Goal: Answer question/provide support

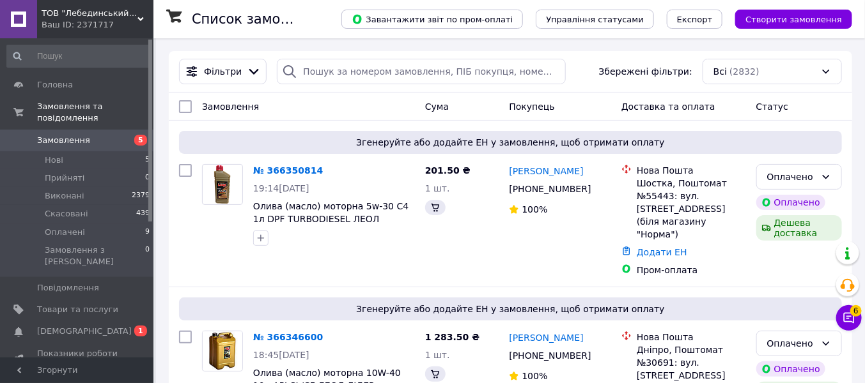
click at [82, 135] on span "Замовлення" at bounding box center [63, 141] width 53 height 12
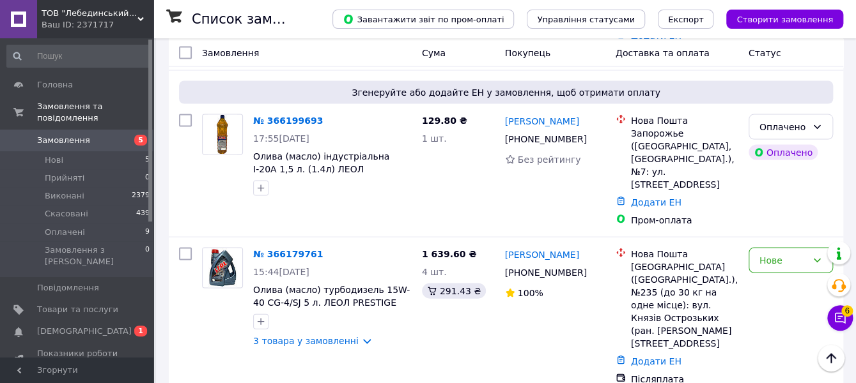
scroll to position [1086, 0]
click at [58, 86] on span "Головна" at bounding box center [55, 85] width 36 height 12
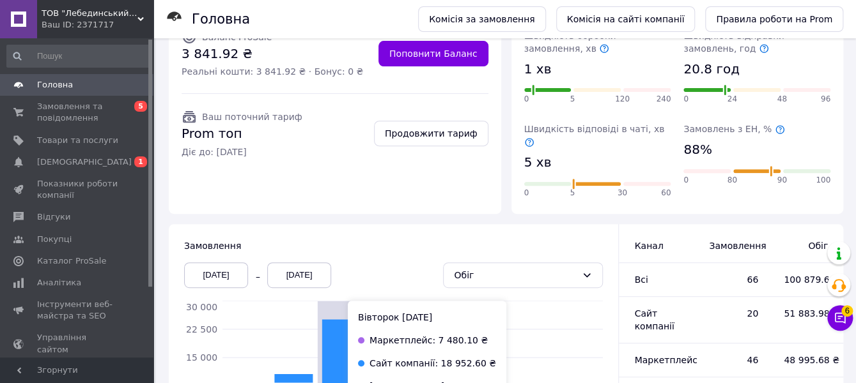
scroll to position [265, 0]
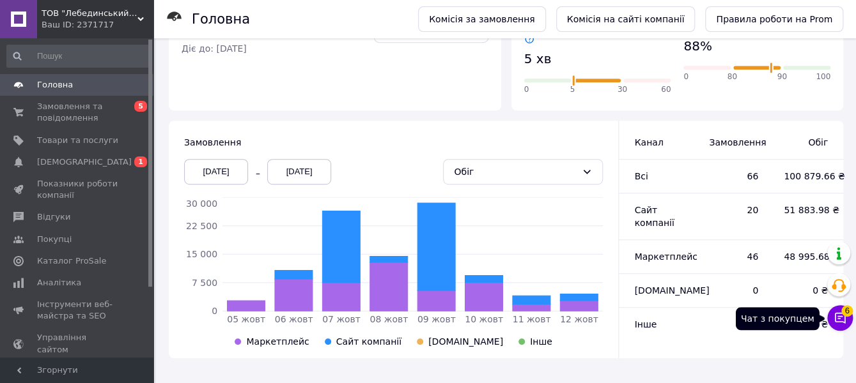
click at [836, 325] on button "Чат з покупцем 6" at bounding box center [840, 318] width 26 height 26
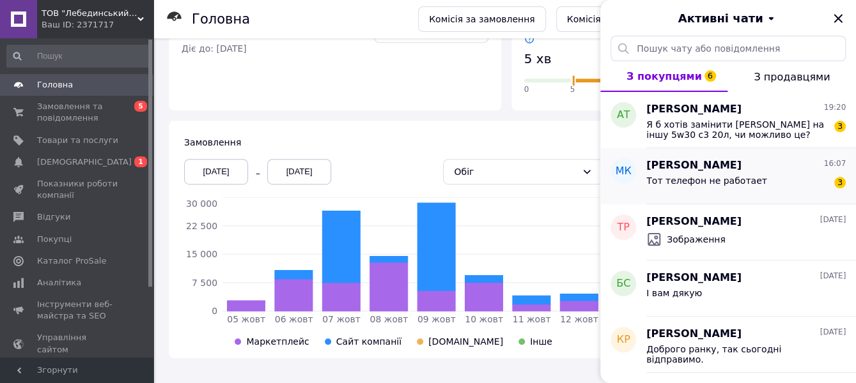
click at [766, 183] on div "Тот телефон не работает 3" at bounding box center [745, 183] width 199 height 20
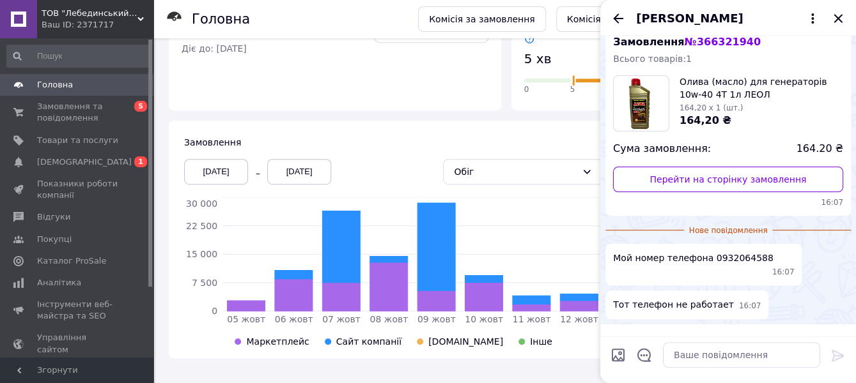
scroll to position [64, 0]
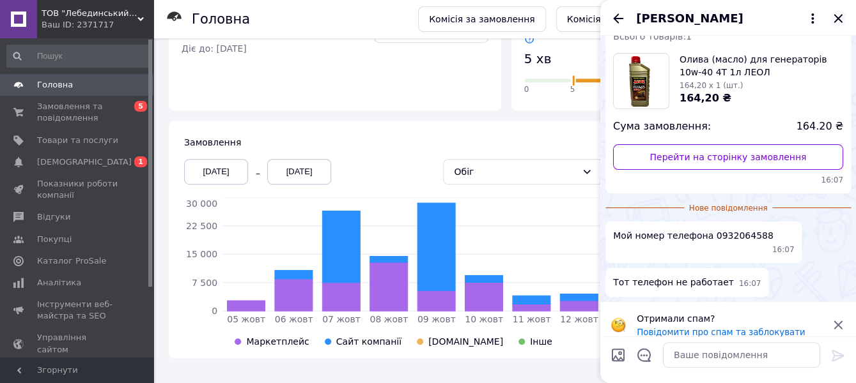
click at [839, 25] on icon "Закрити" at bounding box center [837, 18] width 15 height 15
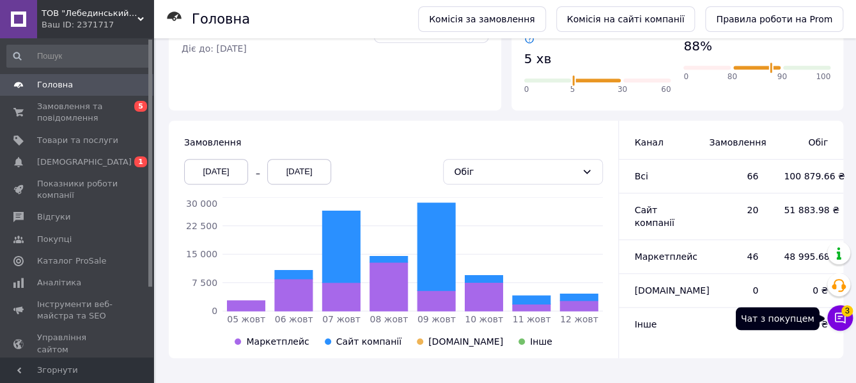
click at [835, 320] on icon at bounding box center [840, 318] width 11 height 11
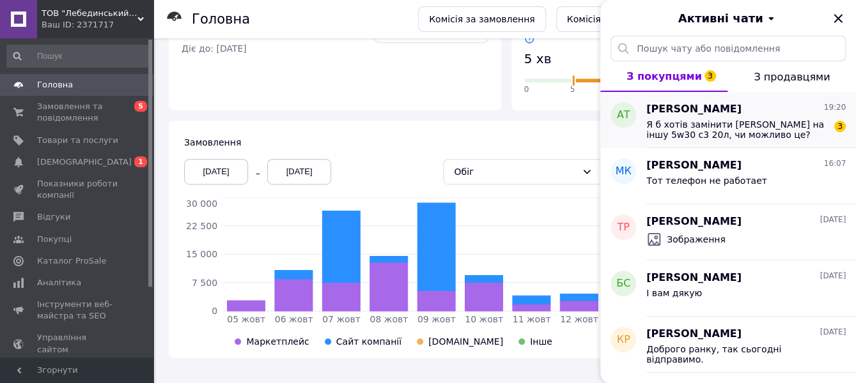
click at [748, 119] on span "Я б хотів замінити [PERSON_NAME] на іншу 5w30 c3 20л, чи можливо це?" at bounding box center [736, 129] width 181 height 20
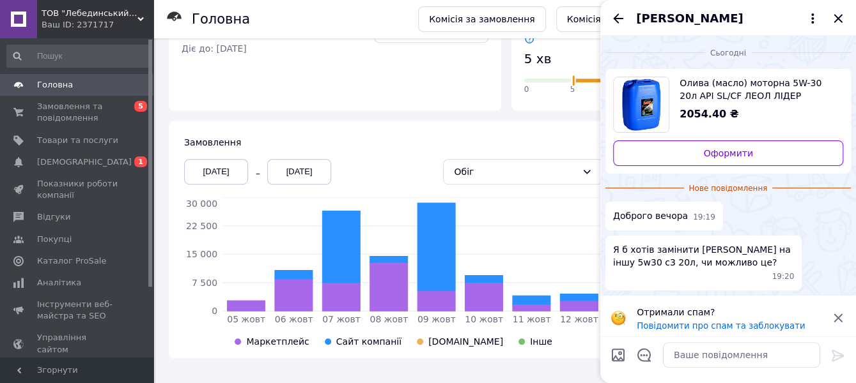
scroll to position [5, 0]
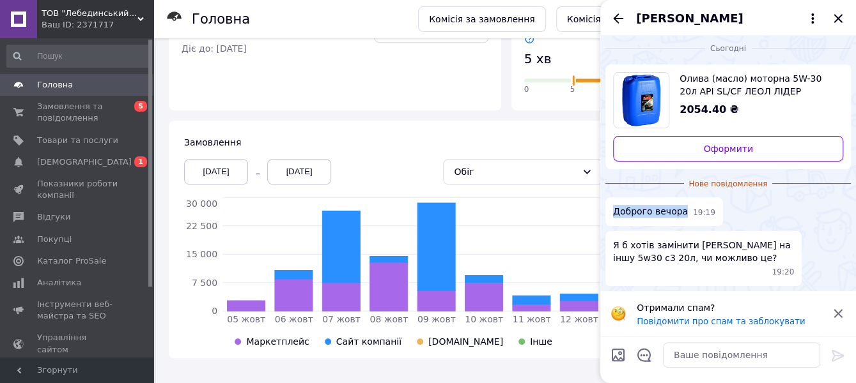
drag, startPoint x: 681, startPoint y: 208, endPoint x: 614, endPoint y: 208, distance: 67.1
click at [613, 208] on div "Доброго вечора 19:19" at bounding box center [664, 211] width 118 height 29
copy span "Доброго вечора"
click at [681, 349] on textarea at bounding box center [741, 355] width 157 height 26
paste textarea "Доброго вечора"
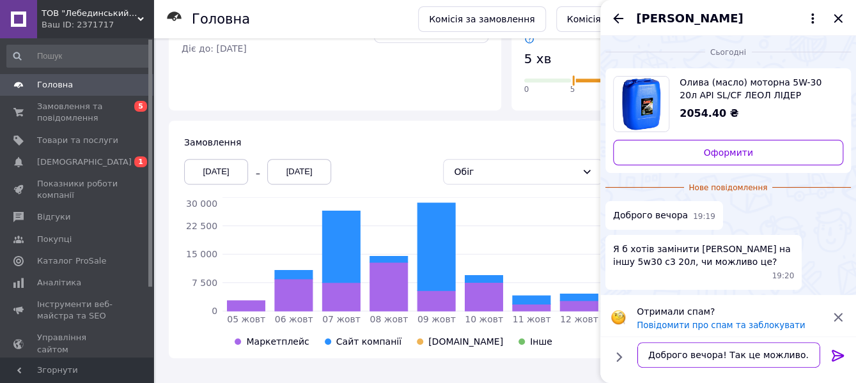
scroll to position [0, 0]
click at [367, 121] on div "Замовлення [DATE] [DATE] Обіг [DATE] жовт [DATE] жовт [DATE] жовт [DATE] жовт 0…" at bounding box center [393, 240] width 449 height 238
click at [75, 114] on span "Замовлення та повідомлення" at bounding box center [77, 112] width 81 height 23
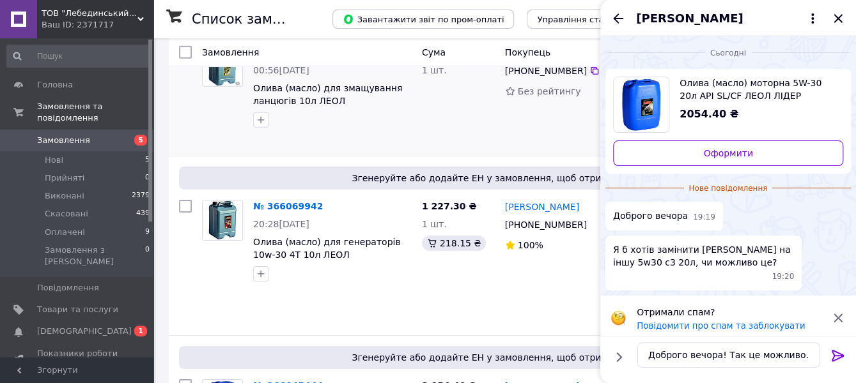
scroll to position [1853, 0]
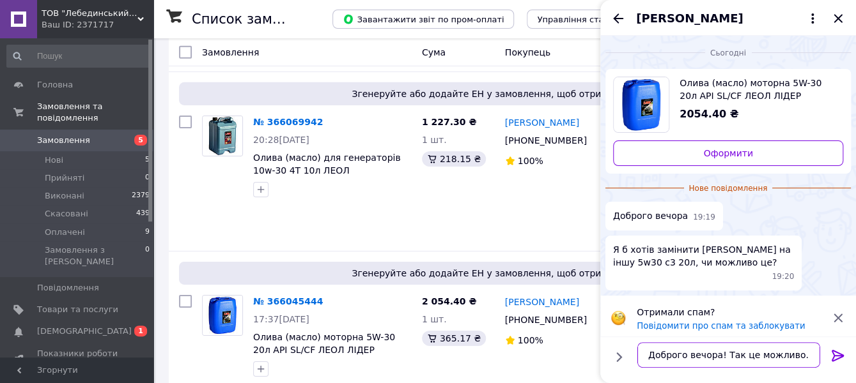
click at [796, 355] on textarea "Доброго вечора! Так це можливо." at bounding box center [728, 355] width 183 height 26
paste textarea "Скасуйте заявку і зробіть нову."
click at [683, 353] on textarea "Доброго вечора! Так це можливо. Скасуйте заявку і зробіть нову." at bounding box center [728, 349] width 183 height 38
click at [685, 356] on textarea "Доброго вечора! Так це можливо. Скасуйте заявку і зробіть нову." at bounding box center [728, 349] width 183 height 38
type textarea "Доброго вечора! Так це можливо. Скасуйте цю заявку і зробіть нову."
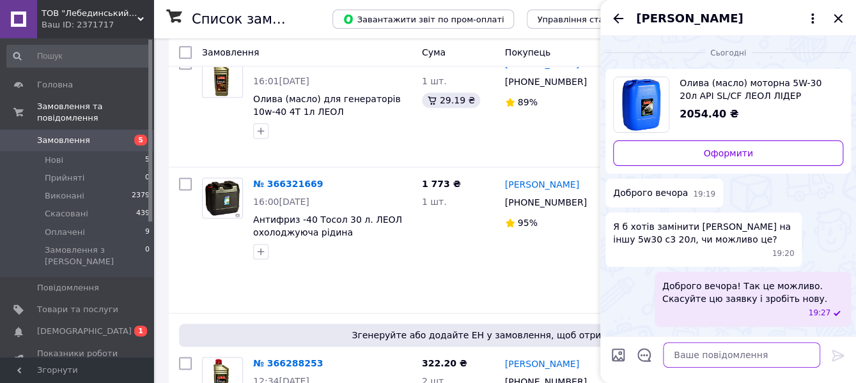
scroll to position [383, 0]
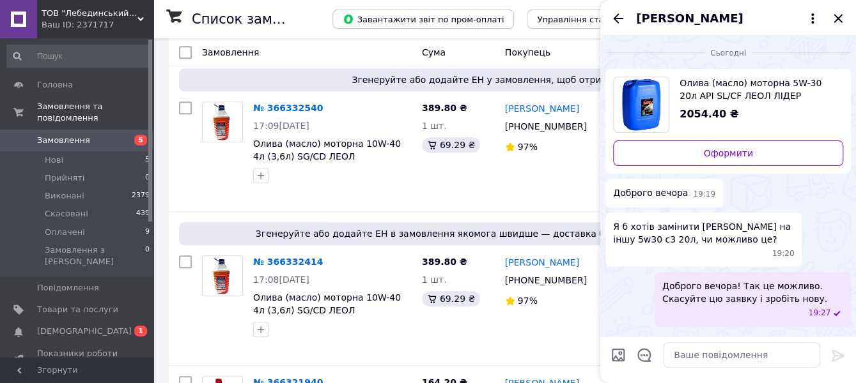
click at [836, 15] on icon "Закрити" at bounding box center [837, 18] width 15 height 15
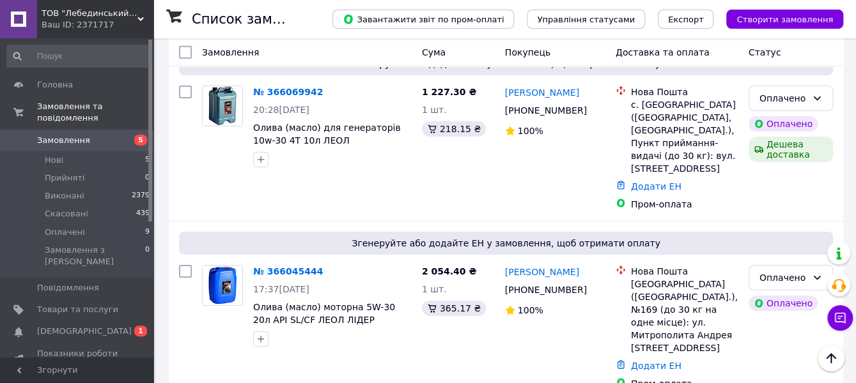
scroll to position [1853, 0]
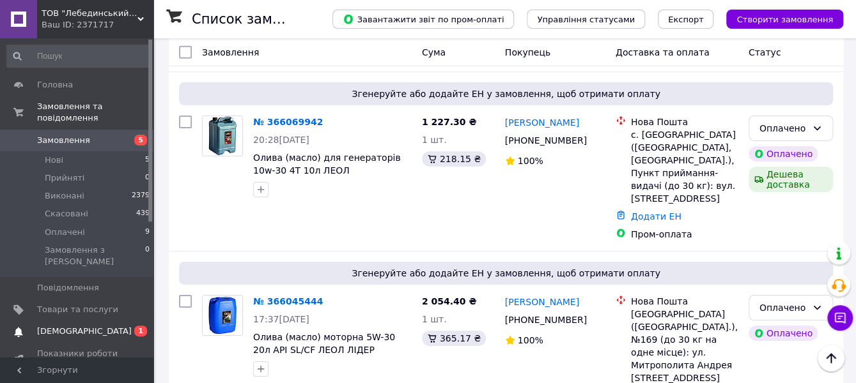
click at [66, 326] on span "[DEMOGRAPHIC_DATA]" at bounding box center [84, 332] width 95 height 12
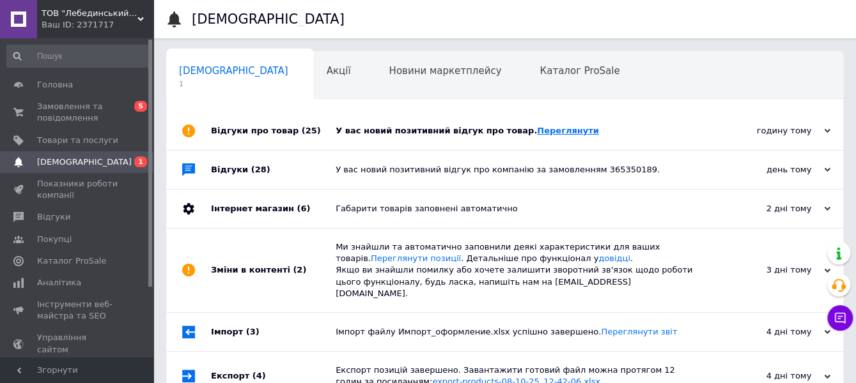
click at [537, 133] on link "Переглянути" at bounding box center [568, 131] width 62 height 10
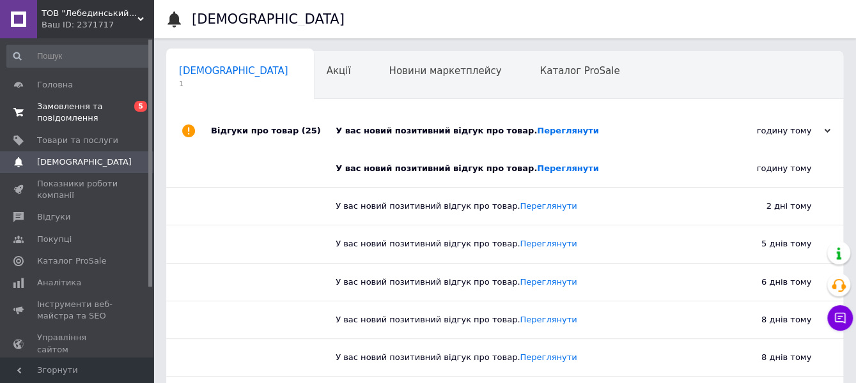
click at [81, 112] on span "Замовлення та повідомлення" at bounding box center [77, 112] width 81 height 23
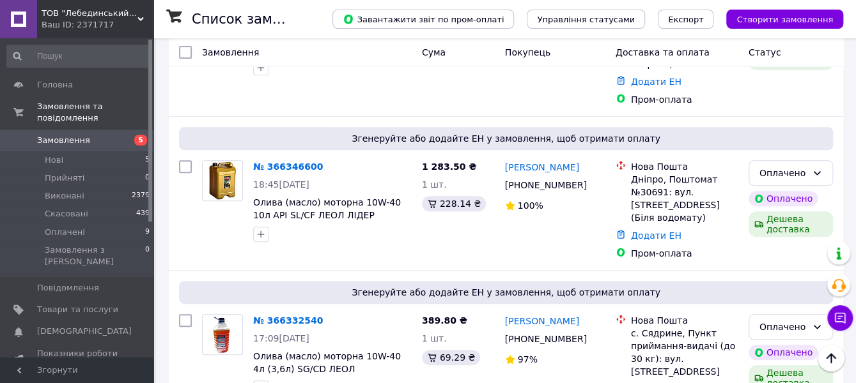
scroll to position [192, 0]
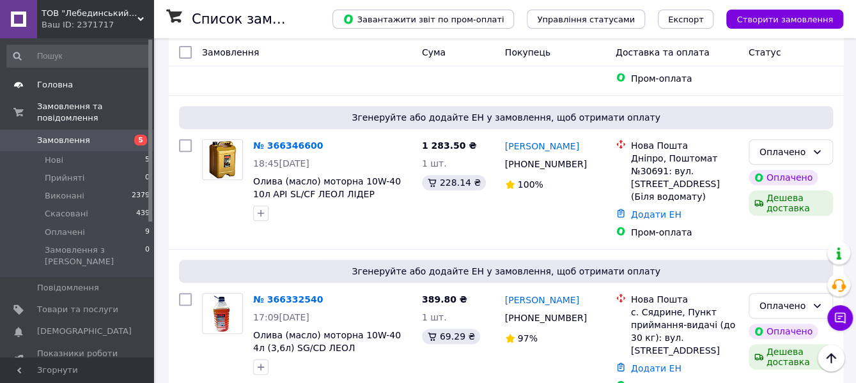
click at [63, 82] on span "Головна" at bounding box center [55, 85] width 36 height 12
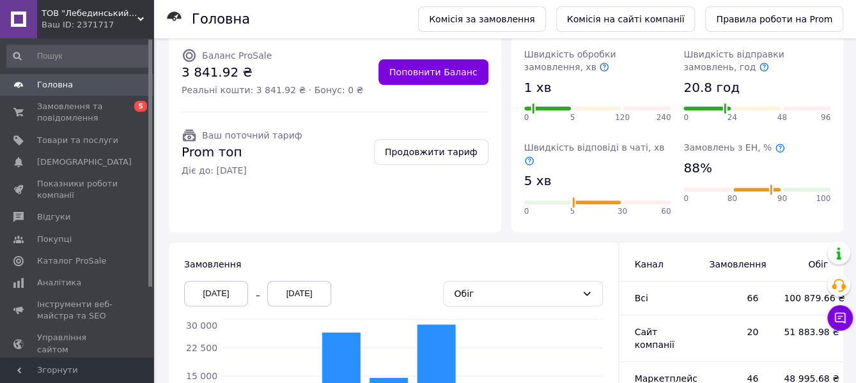
scroll to position [10, 0]
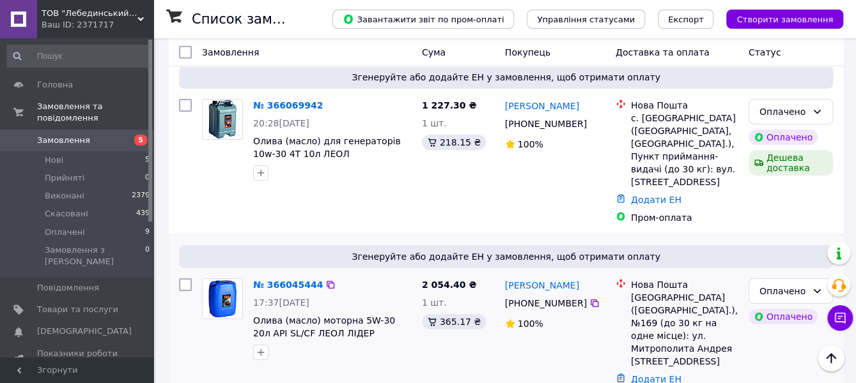
scroll to position [1853, 0]
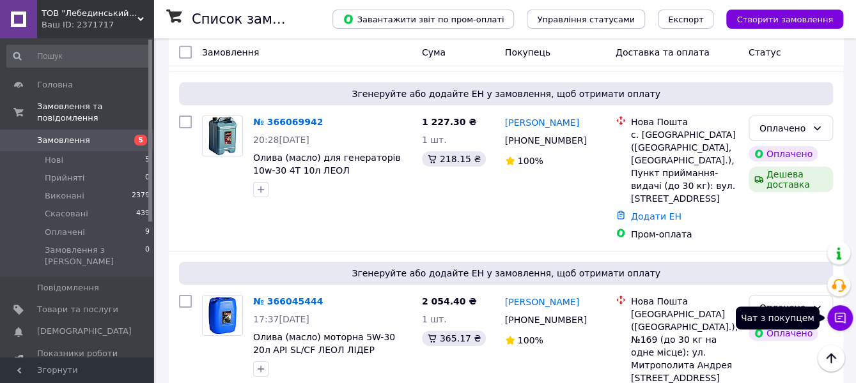
click at [840, 318] on icon at bounding box center [839, 318] width 13 height 13
